Goal: Obtain resource: Obtain resource

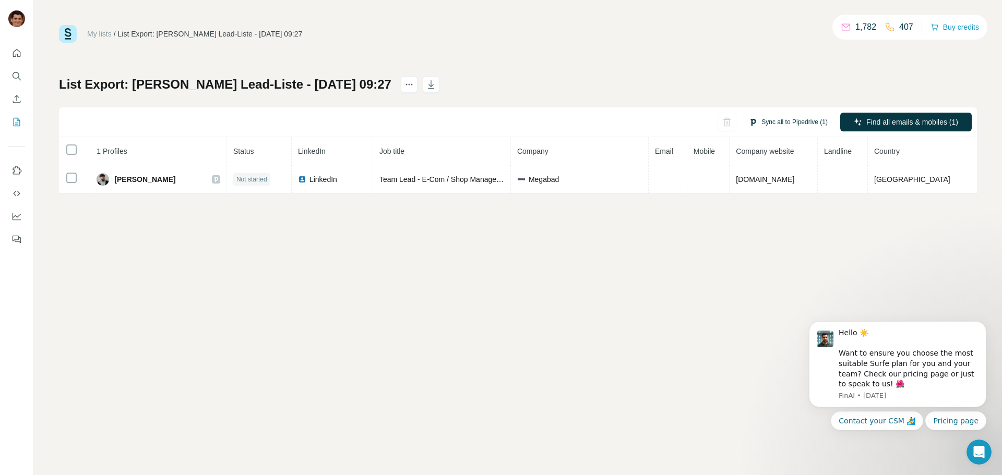
click at [777, 121] on button "Sync all to Pipedrive (1)" at bounding box center [787, 122] width 93 height 16
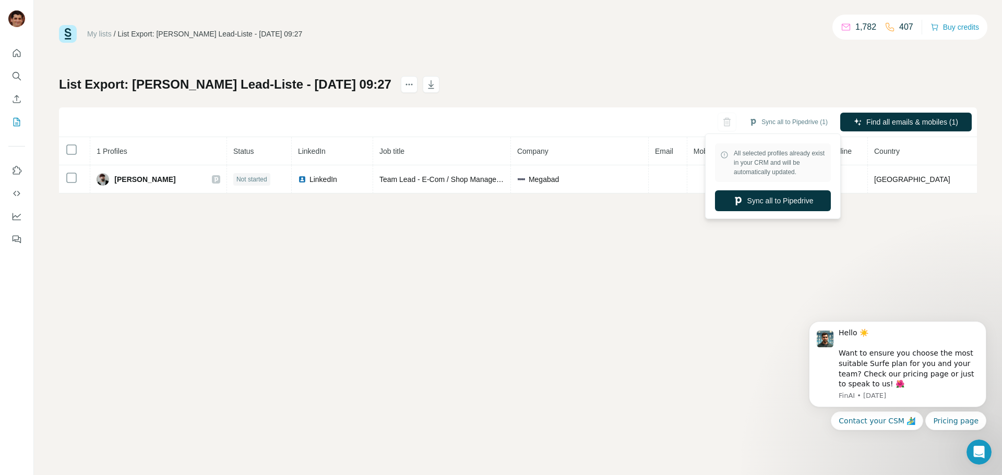
click at [751, 198] on button "Sync all to Pipedrive" at bounding box center [773, 200] width 116 height 21
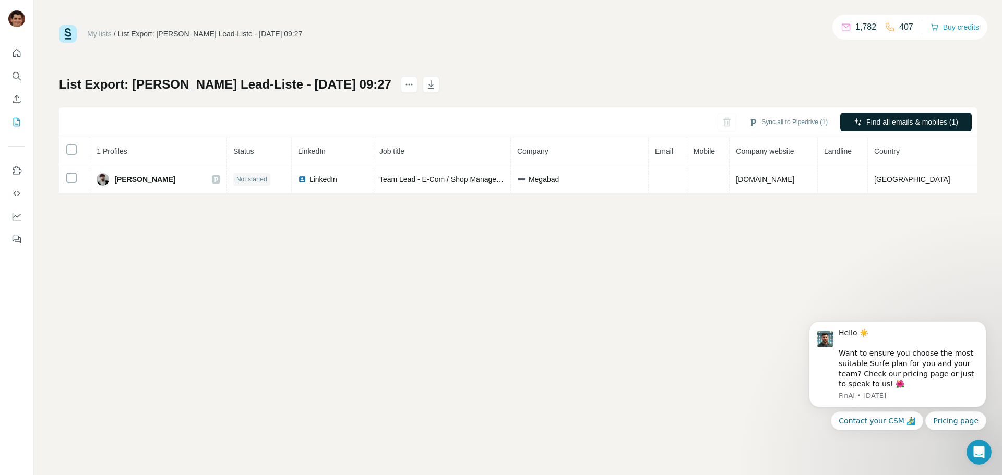
click at [859, 122] on icon "button" at bounding box center [857, 122] width 8 height 8
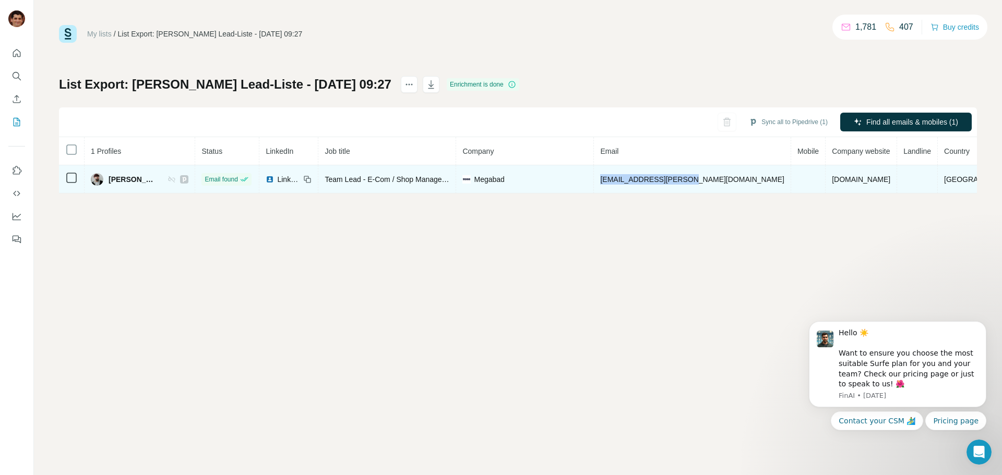
drag, startPoint x: 742, startPoint y: 176, endPoint x: 633, endPoint y: 179, distance: 109.1
click at [633, 179] on td "marc.thiede@megabad.de" at bounding box center [692, 179] width 197 height 28
copy span "marc.thiede@megabad.de"
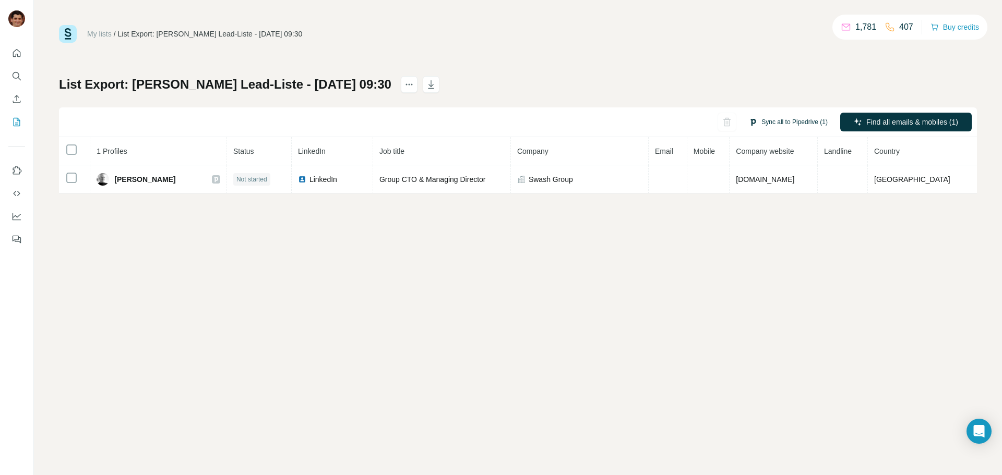
click at [774, 123] on button "Sync all to Pipedrive (1)" at bounding box center [787, 122] width 93 height 16
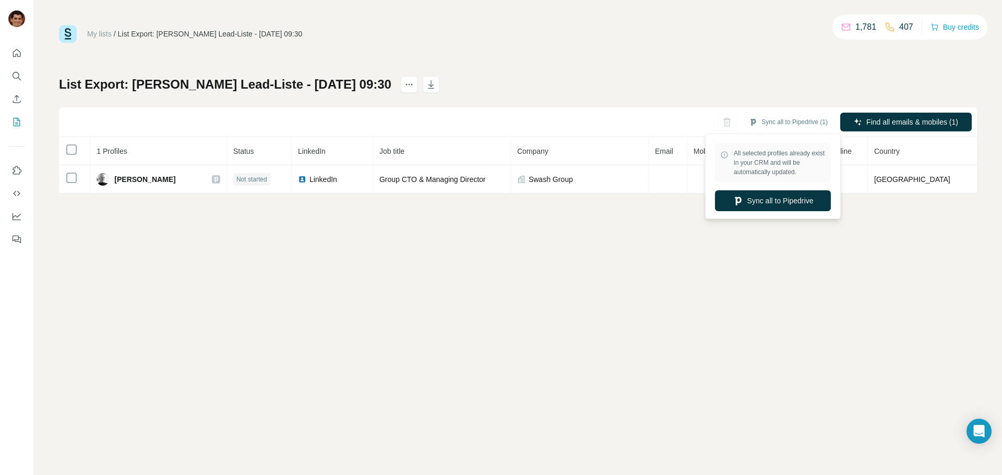
click at [774, 208] on button "Sync all to Pipedrive" at bounding box center [773, 200] width 116 height 21
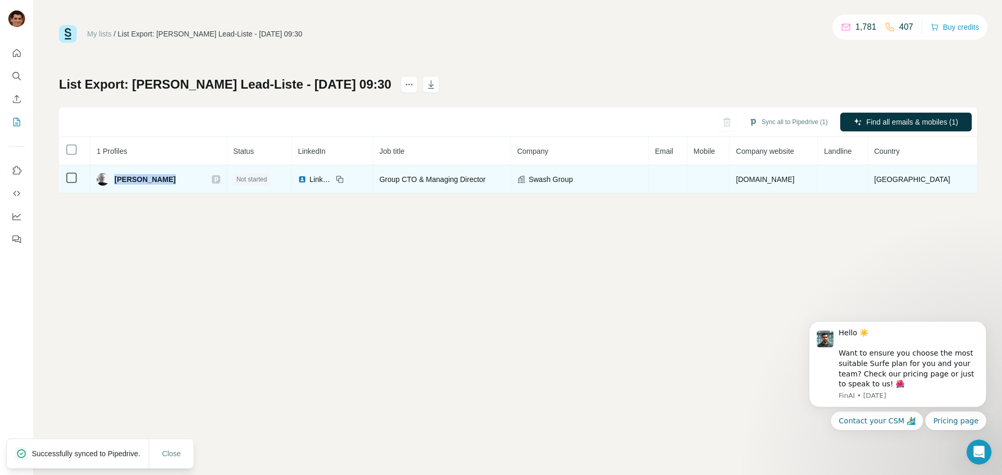
drag, startPoint x: 186, startPoint y: 182, endPoint x: 119, endPoint y: 177, distance: 66.4
click at [119, 177] on div "[PERSON_NAME]" at bounding box center [159, 179] width 124 height 13
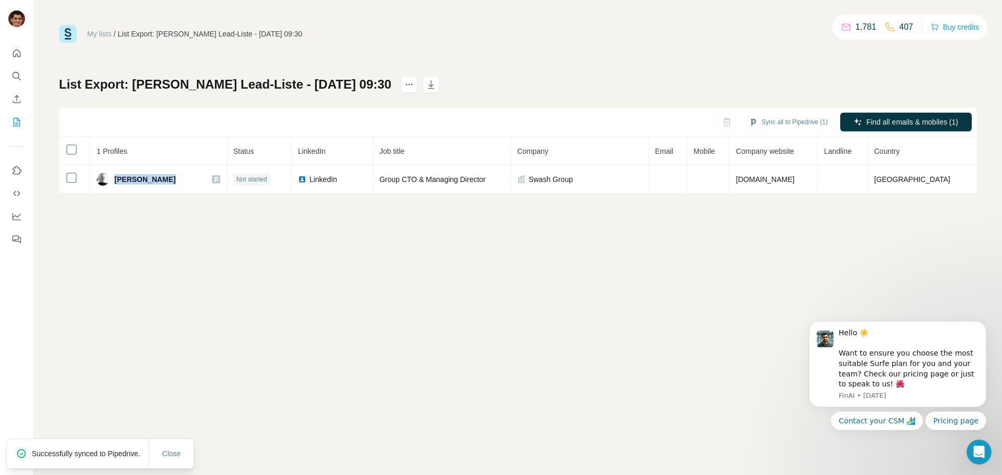
copy span "[PERSON_NAME]"
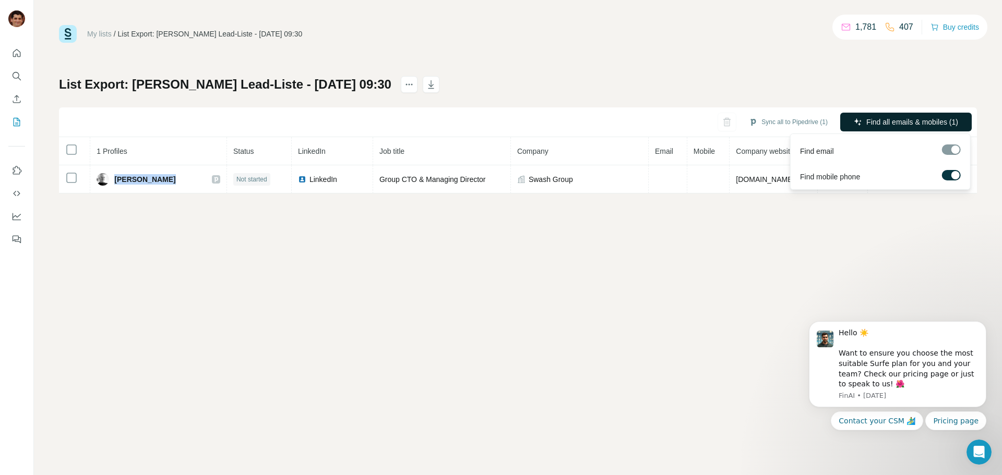
click at [872, 124] on span "Find all emails & mobiles (1)" at bounding box center [912, 122] width 92 height 10
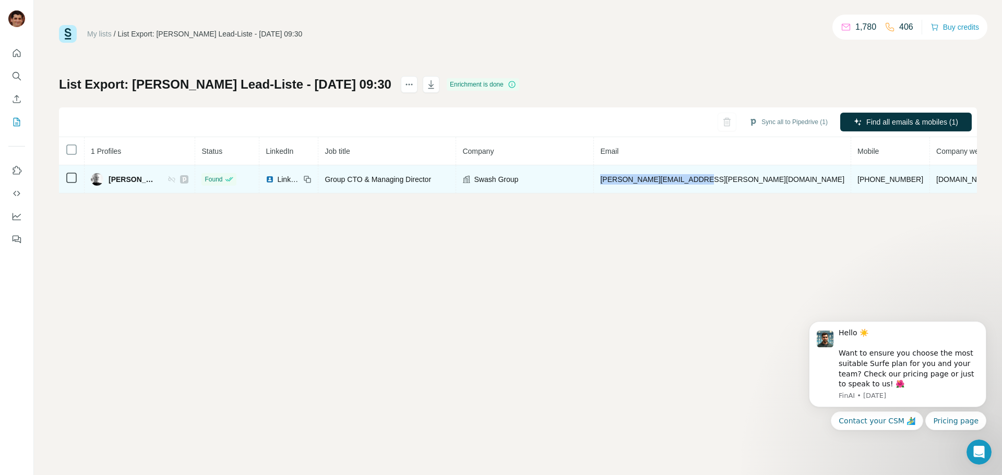
drag, startPoint x: 724, startPoint y: 180, endPoint x: 625, endPoint y: 187, distance: 98.9
click at [626, 187] on td "[PERSON_NAME][EMAIL_ADDRESS][PERSON_NAME][DOMAIN_NAME]" at bounding box center [722, 179] width 257 height 28
copy span "[PERSON_NAME][EMAIL_ADDRESS][PERSON_NAME][DOMAIN_NAME]"
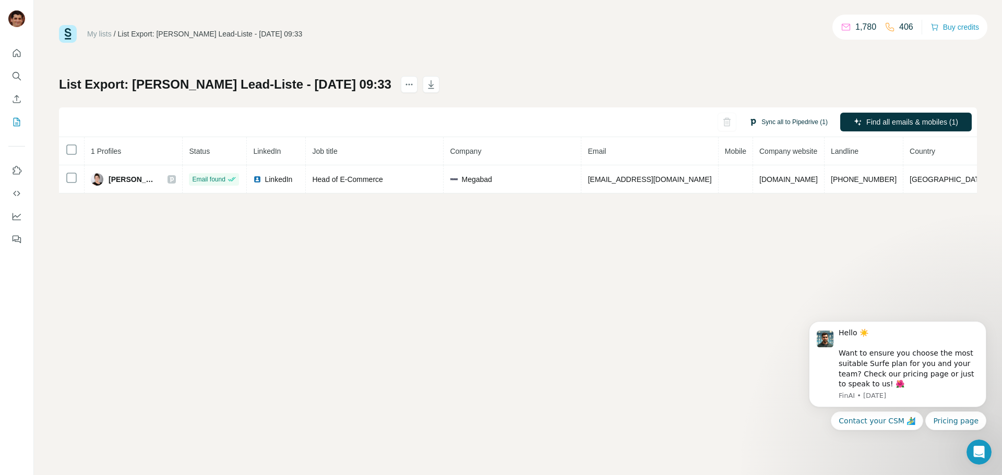
click at [780, 120] on button "Sync all to Pipedrive (1)" at bounding box center [787, 122] width 93 height 16
click at [776, 207] on button "Sync all to Pipedrive" at bounding box center [773, 200] width 116 height 21
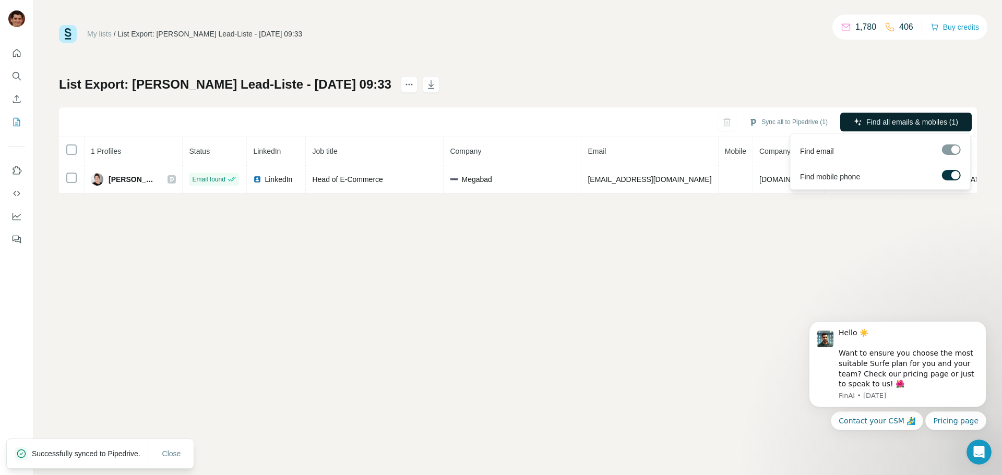
click at [883, 125] on span "Find all emails & mobiles (1)" at bounding box center [912, 122] width 92 height 10
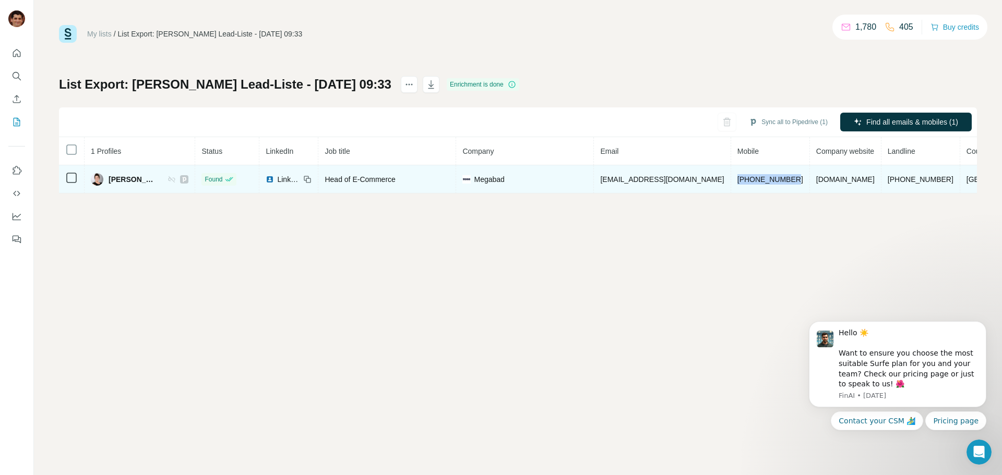
drag, startPoint x: 775, startPoint y: 178, endPoint x: 714, endPoint y: 179, distance: 61.0
click at [731, 179] on td "+491725723332" at bounding box center [770, 179] width 79 height 28
copy span "+491725723332"
click at [704, 180] on td "maraboelhauve@gmx.de" at bounding box center [662, 179] width 137 height 28
drag, startPoint x: 703, startPoint y: 177, endPoint x: 609, endPoint y: 182, distance: 94.0
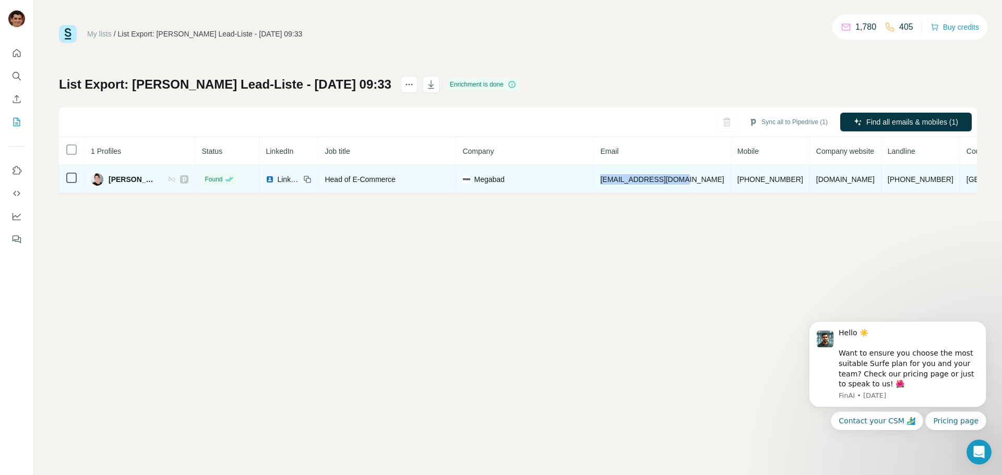
click at [609, 182] on tr "Mara Schmidt Found LinkedIn Head of E-Commerce Megabad maraboelhauve@gmx.de +49…" at bounding box center [554, 179] width 990 height 28
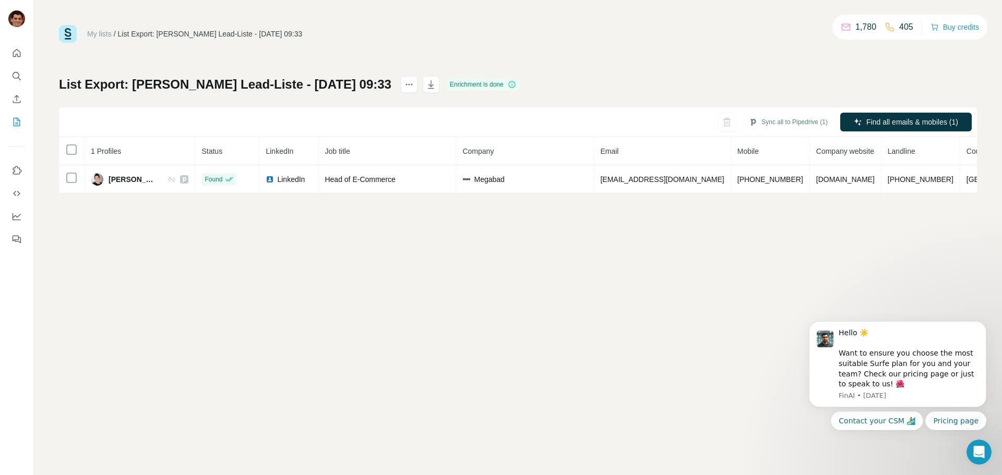
click at [687, 200] on div "My lists / List Export: Armin Sandmanns Lead-Liste - 20/08/2025 09:33 1,780 405…" at bounding box center [518, 237] width 968 height 475
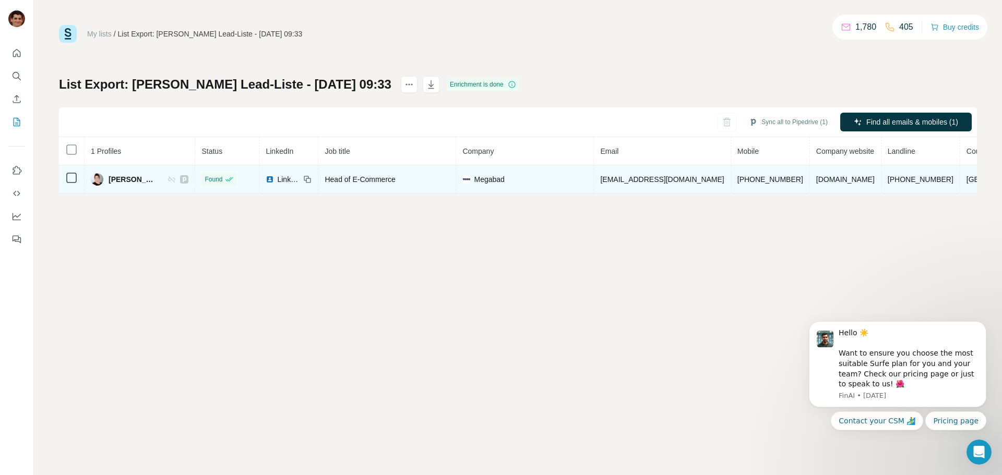
click at [668, 180] on span "maraboelhauve@gmx.de" at bounding box center [662, 179] width 124 height 8
drag, startPoint x: 702, startPoint y: 181, endPoint x: 614, endPoint y: 186, distance: 87.8
click at [613, 184] on td "maraboelhauve@gmx.de" at bounding box center [662, 179] width 137 height 28
copy span "maraboelhauve@gmx.de"
